Goal: Navigation & Orientation: Understand site structure

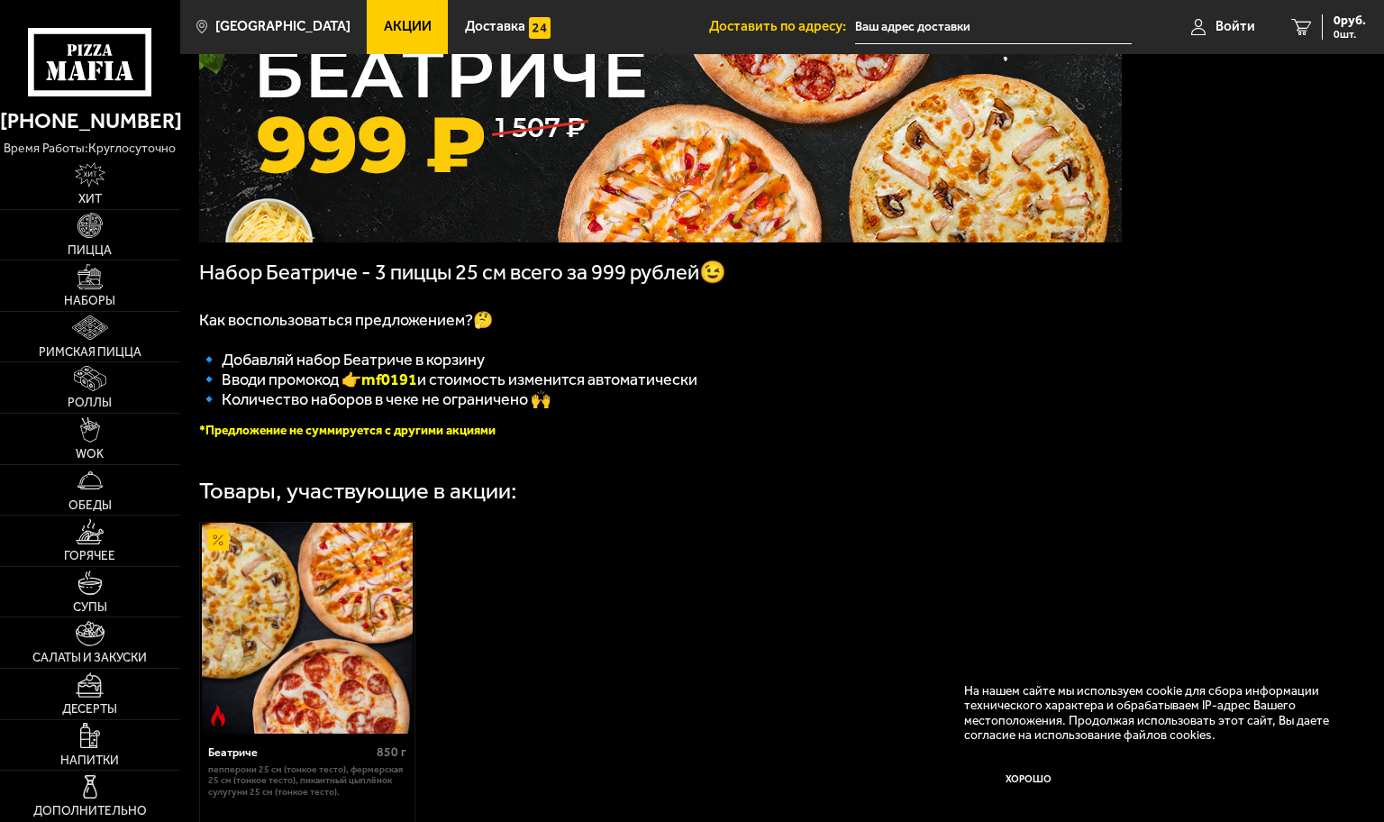
scroll to position [360, 0]
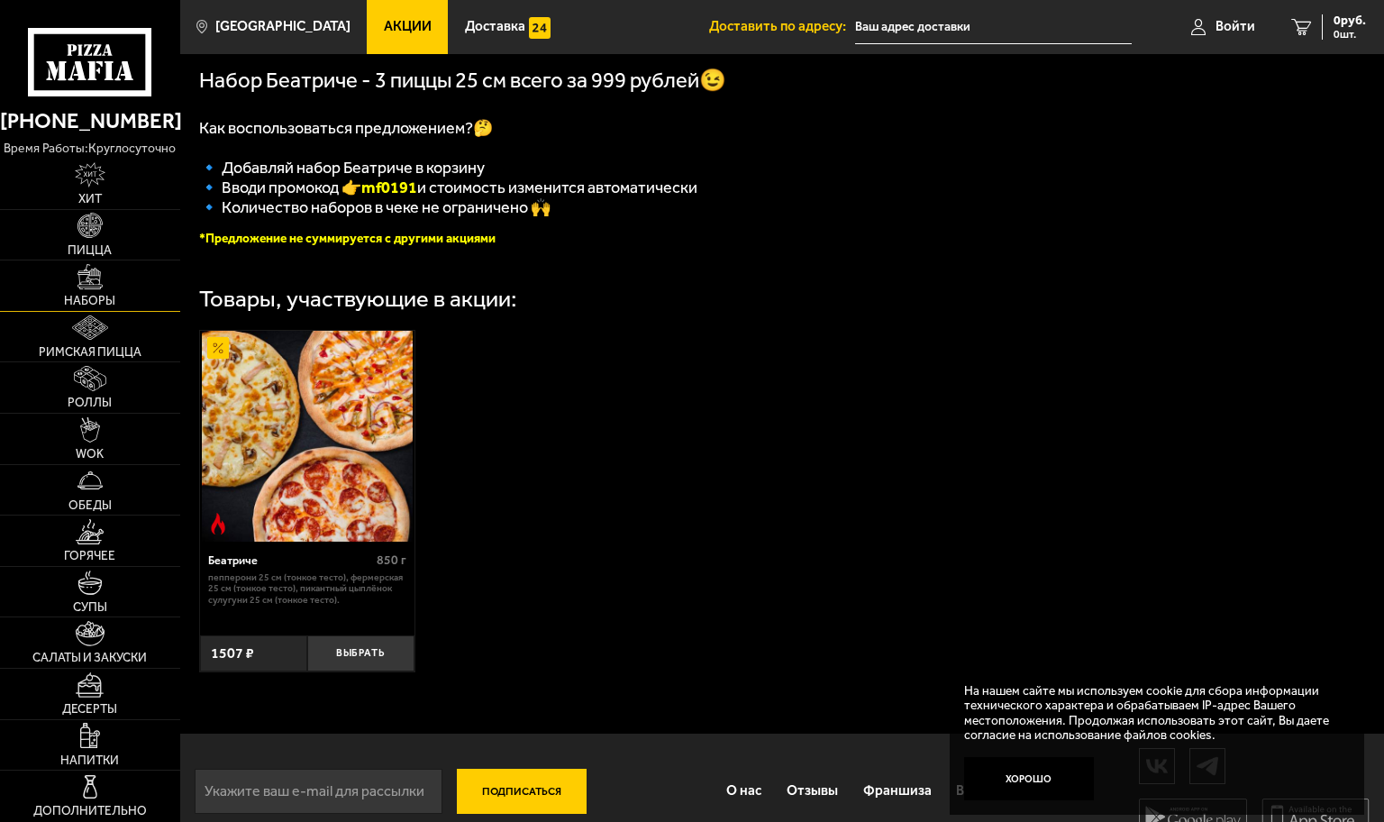
click at [87, 295] on span "Наборы" at bounding box center [89, 301] width 51 height 13
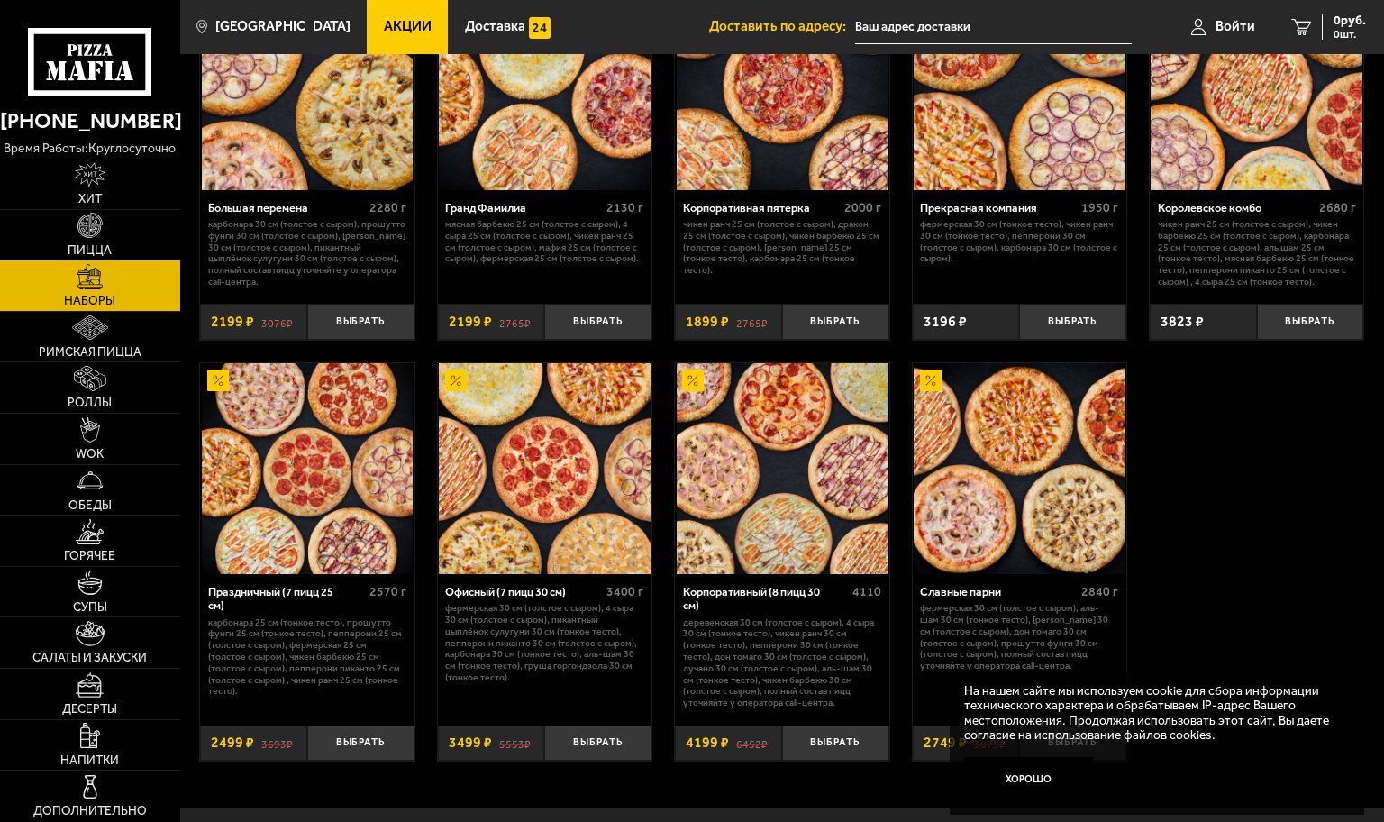
scroll to position [2154, 0]
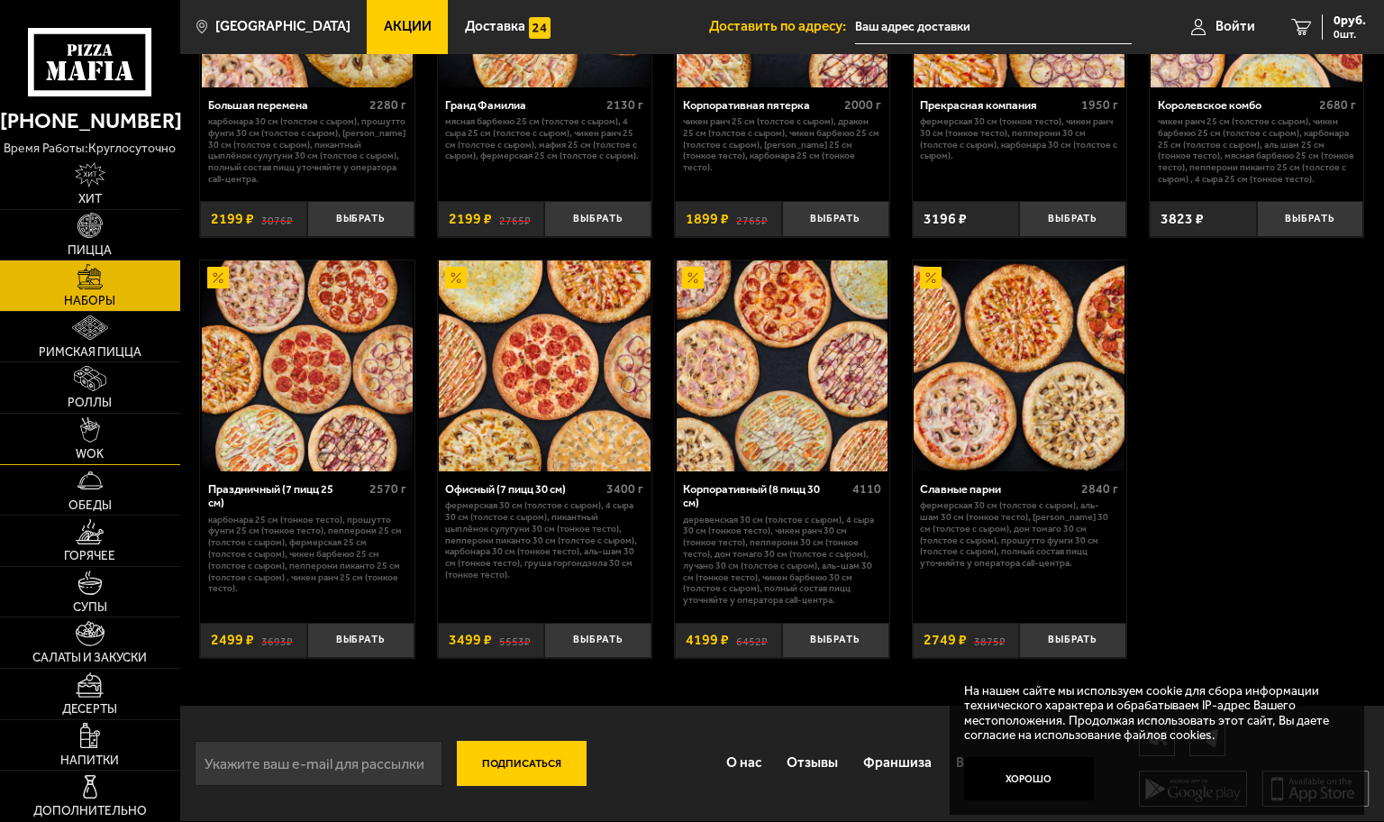
click at [86, 448] on span "WOK" at bounding box center [90, 454] width 28 height 13
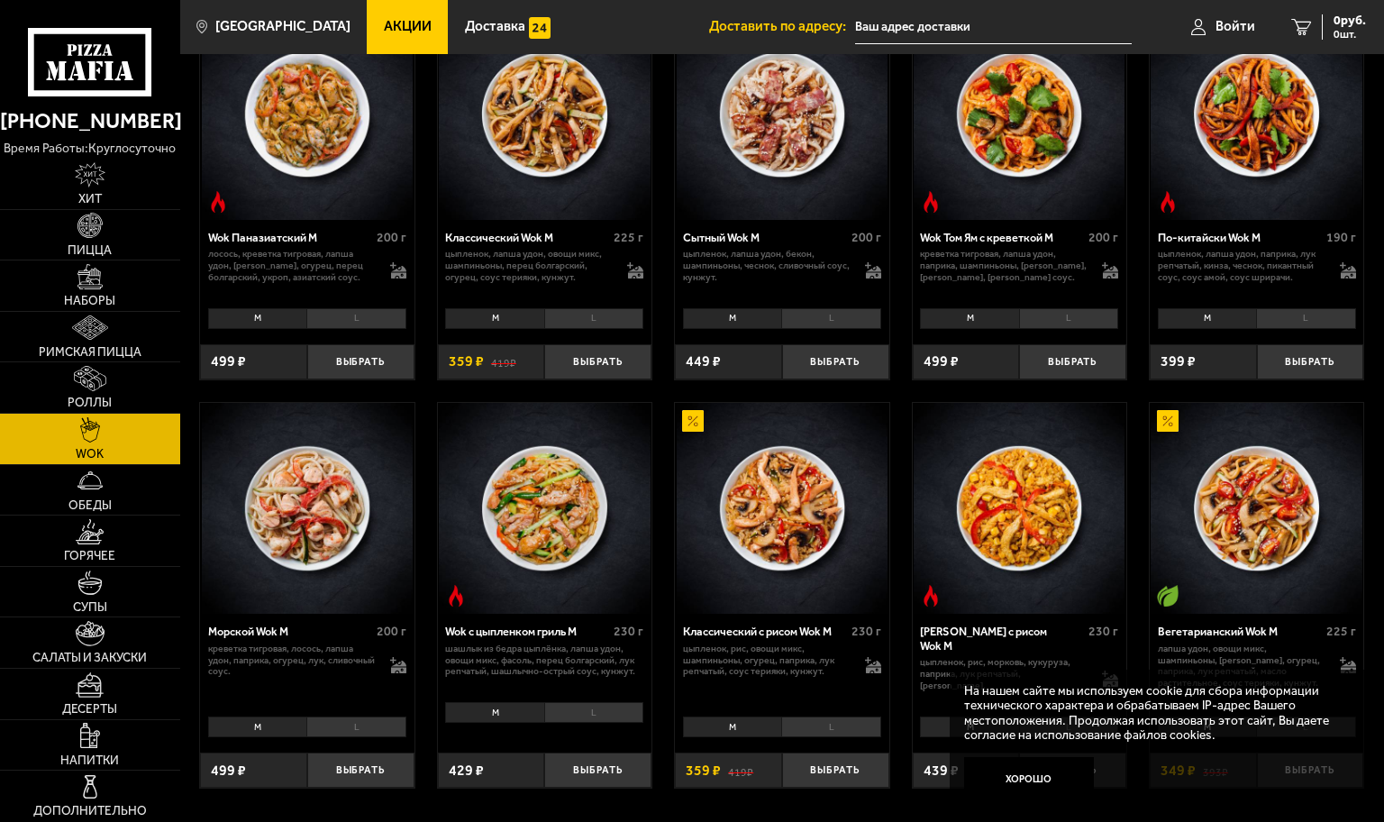
scroll to position [811, 0]
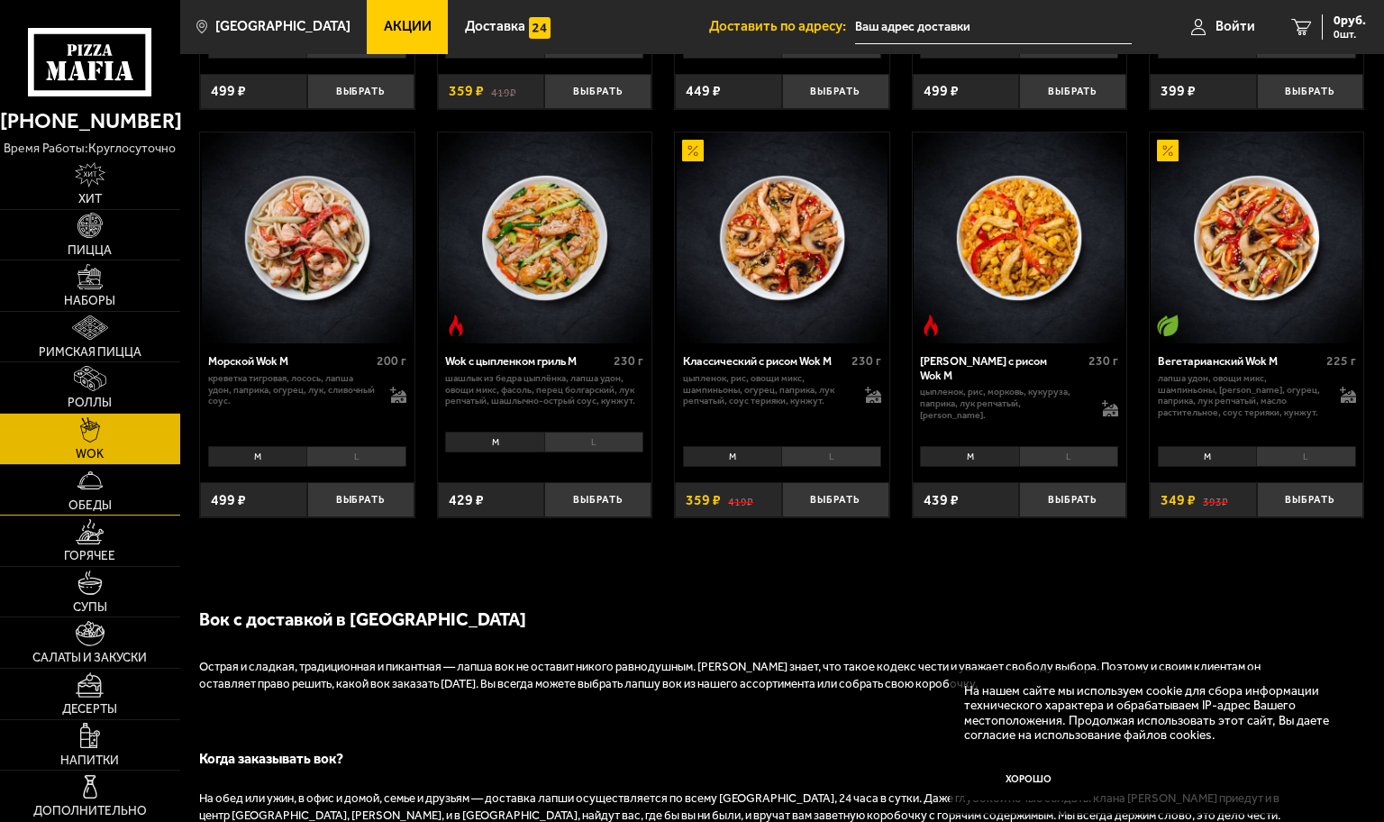
click at [90, 499] on span "Обеды" at bounding box center [89, 505] width 43 height 13
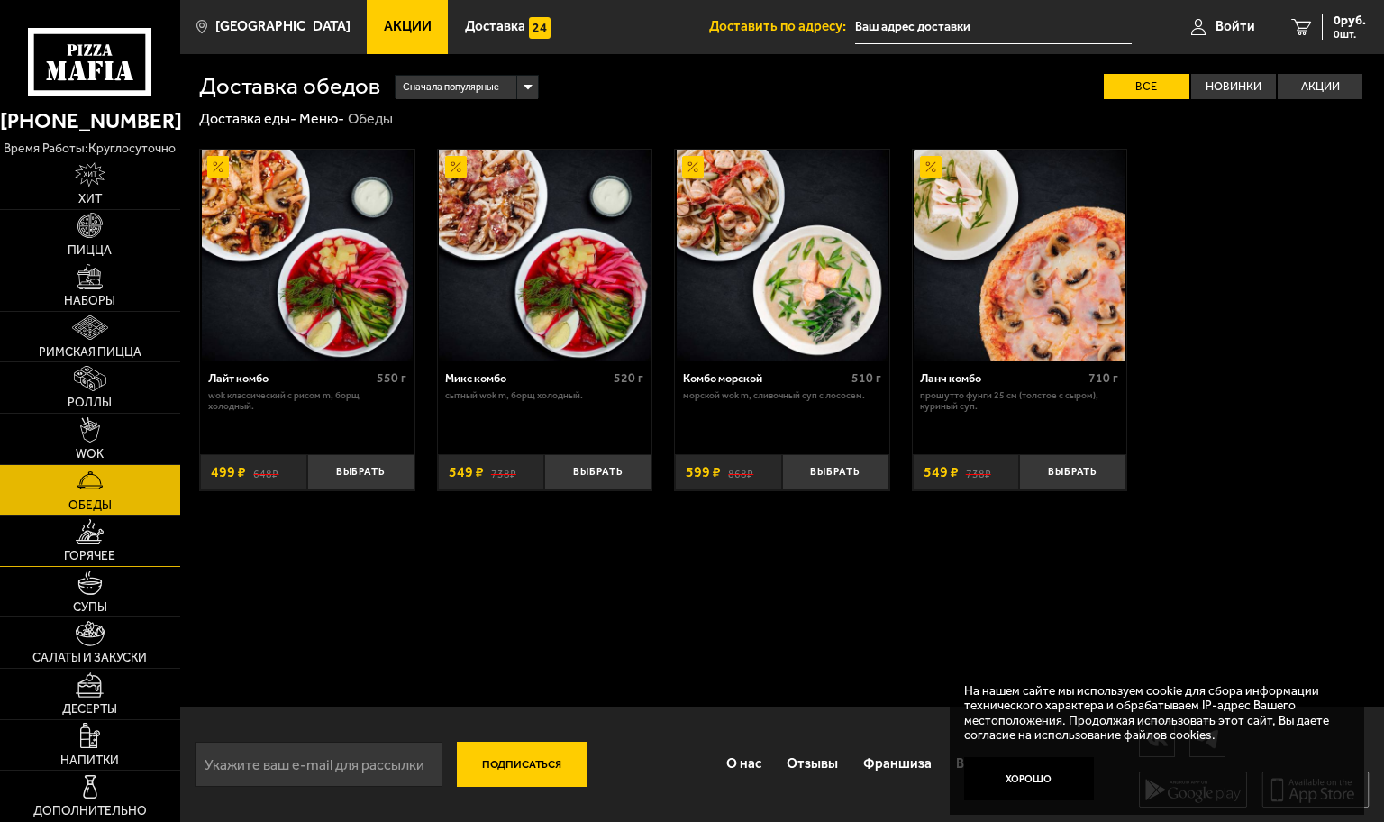
click at [149, 515] on link "Горячее" at bounding box center [90, 540] width 180 height 50
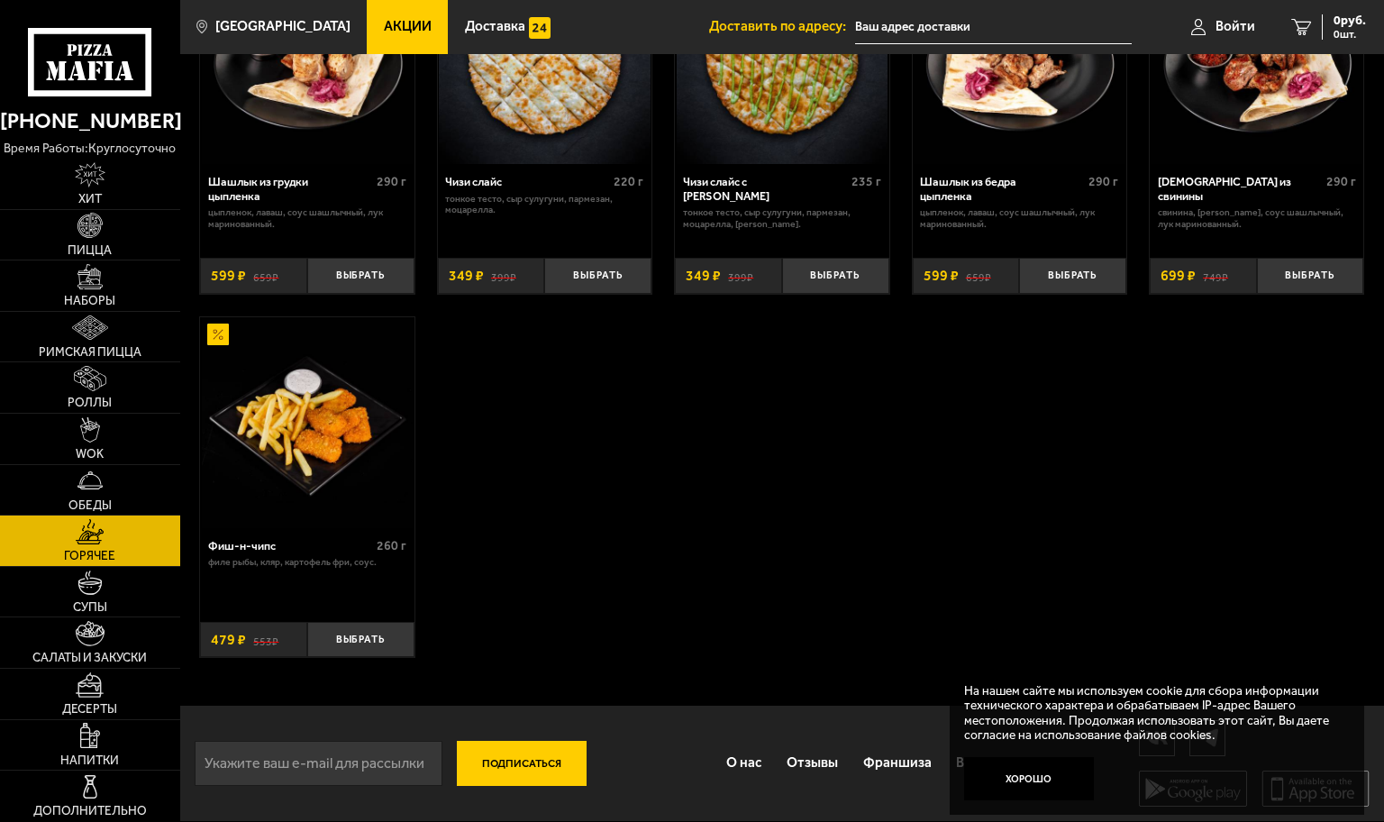
scroll to position [1079, 0]
click at [89, 621] on img at bounding box center [90, 633] width 29 height 25
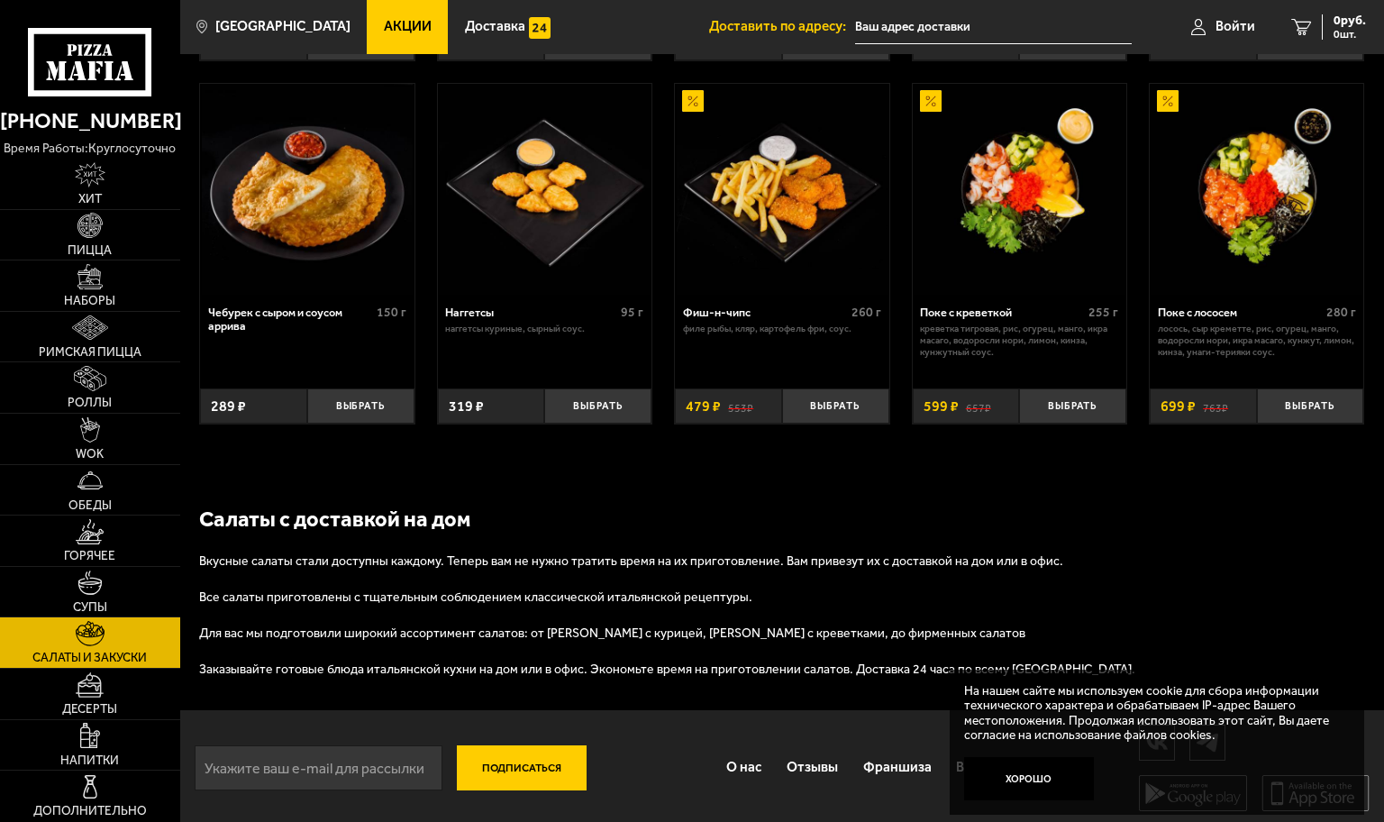
scroll to position [948, 0]
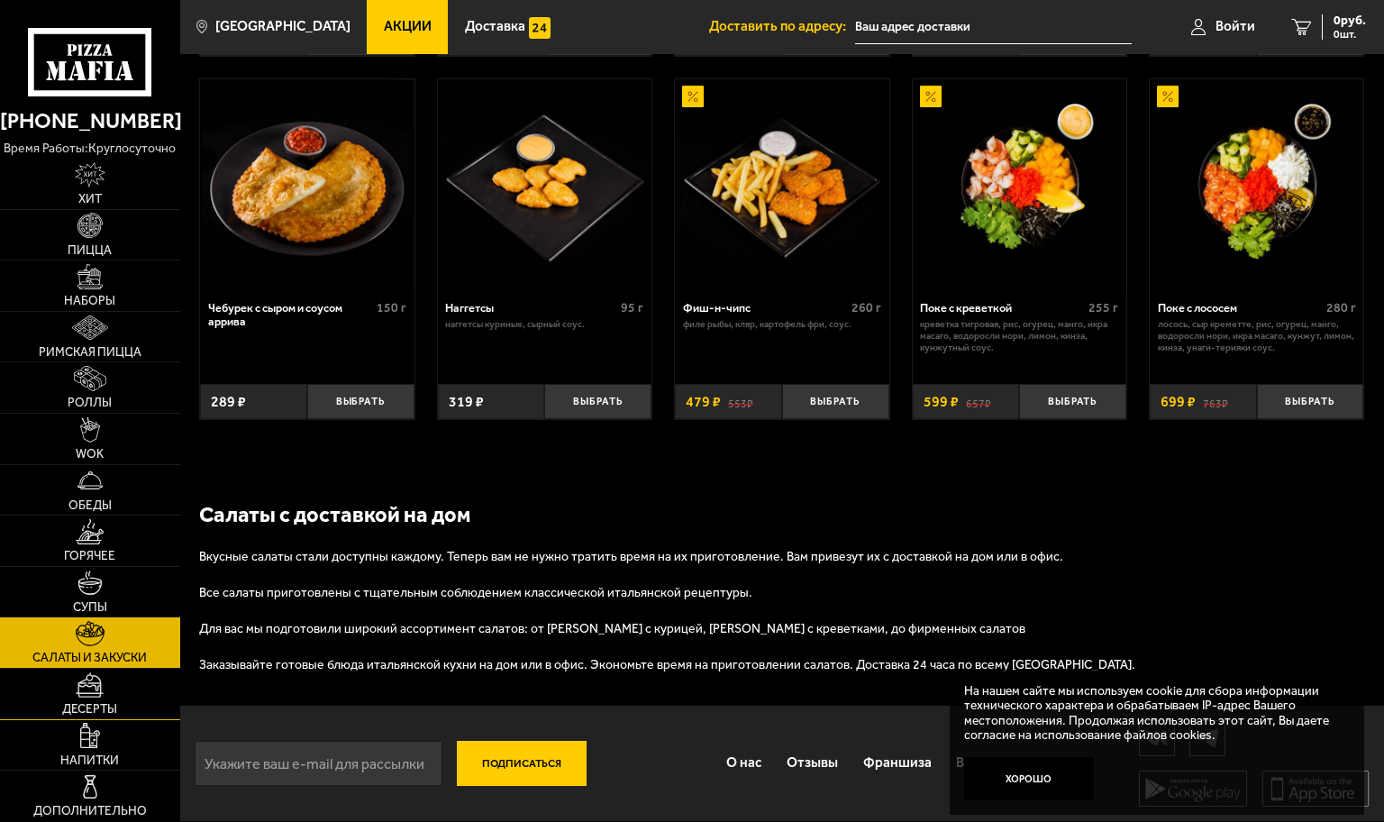
click at [101, 672] on img at bounding box center [90, 684] width 28 height 25
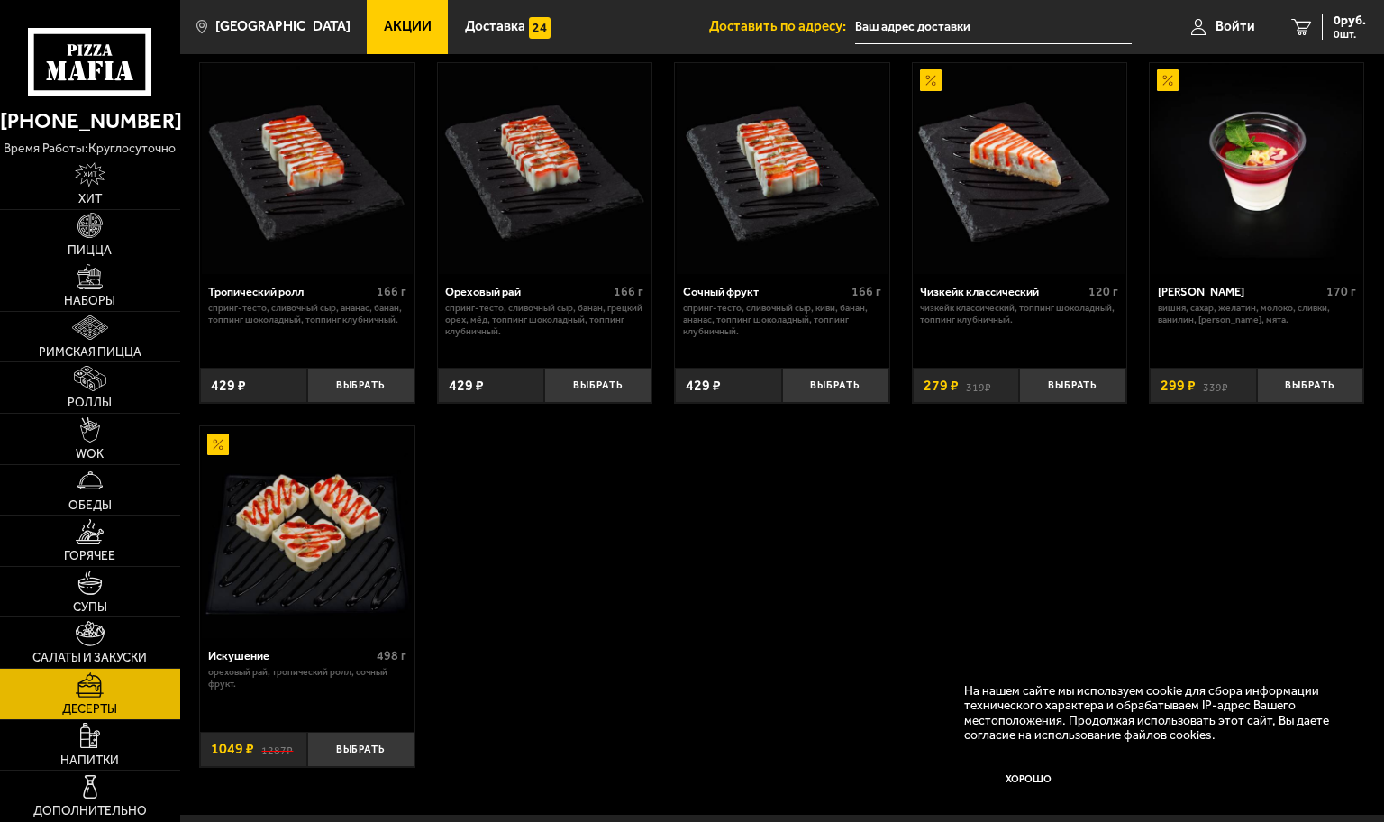
scroll to position [546, 0]
